Goal: Find specific page/section: Find specific page/section

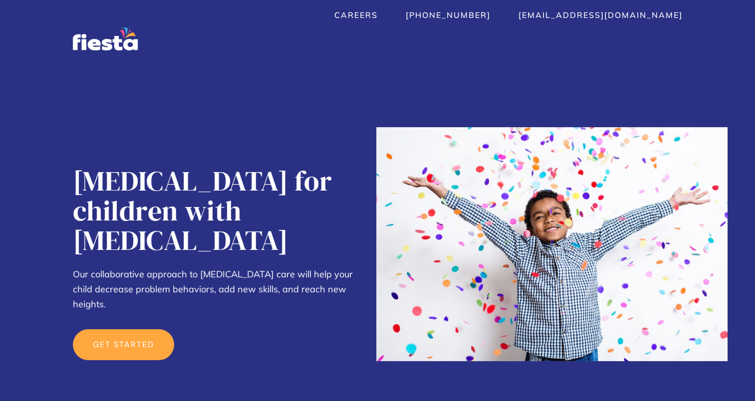
click at [122, 329] on link "get started" at bounding box center [123, 344] width 101 height 31
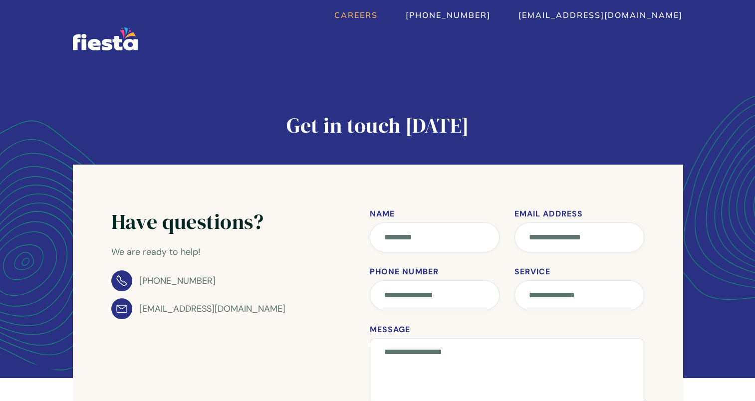
click at [378, 15] on link "Careers" at bounding box center [355, 15] width 43 height 10
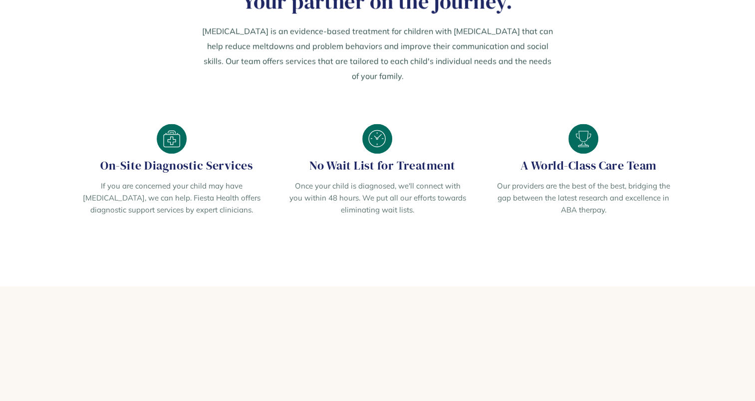
scroll to position [1296, 0]
